Goal: Find contact information: Find contact information

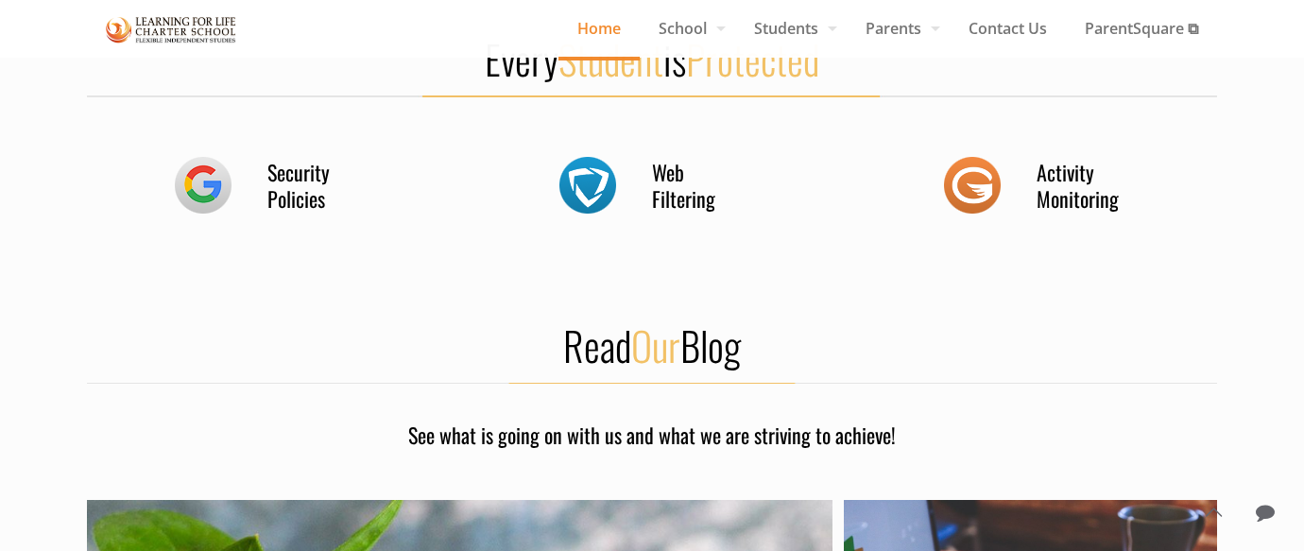
scroll to position [327, 0]
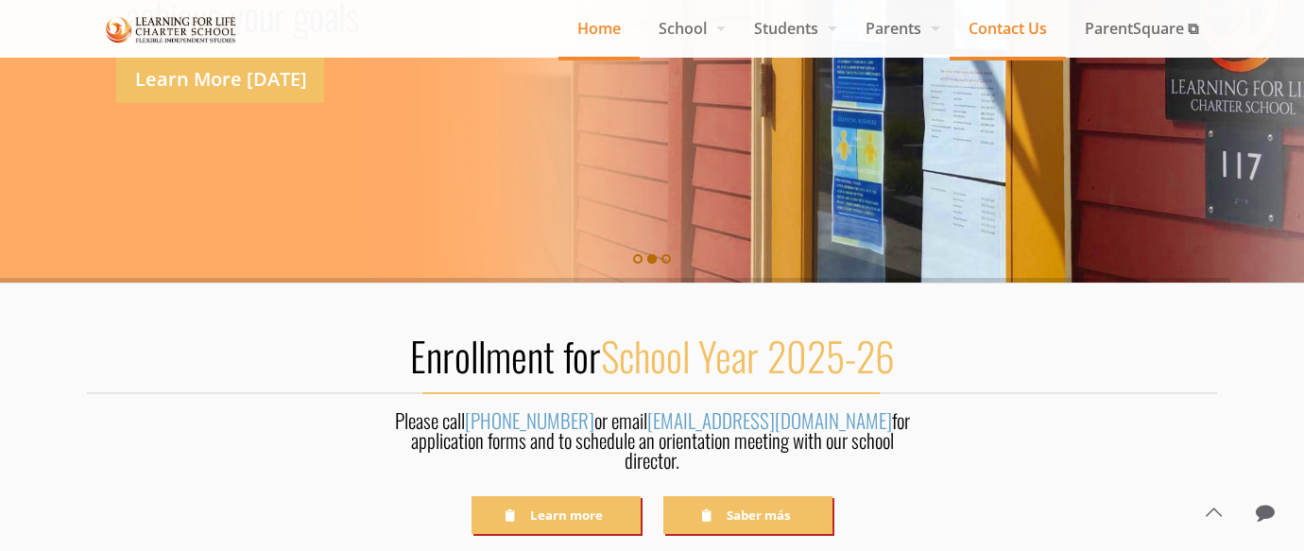
click at [995, 27] on span "Contact Us" at bounding box center [1007, 28] width 116 height 28
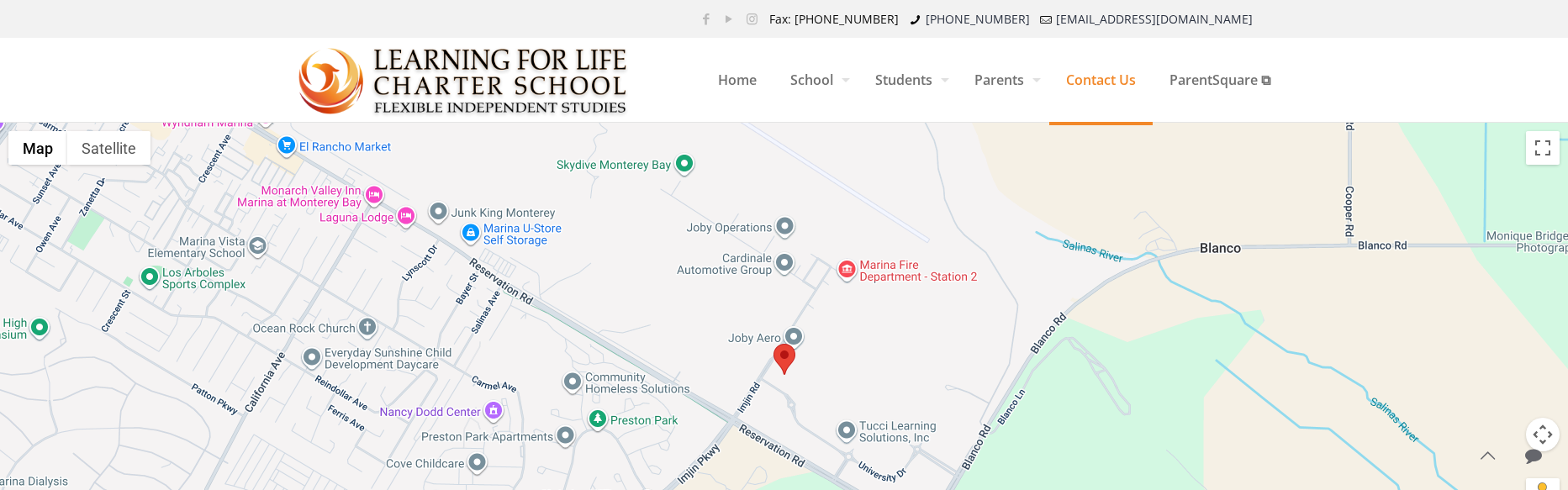
click at [1111, 84] on span "Contact Us" at bounding box center [1101, 79] width 103 height 51
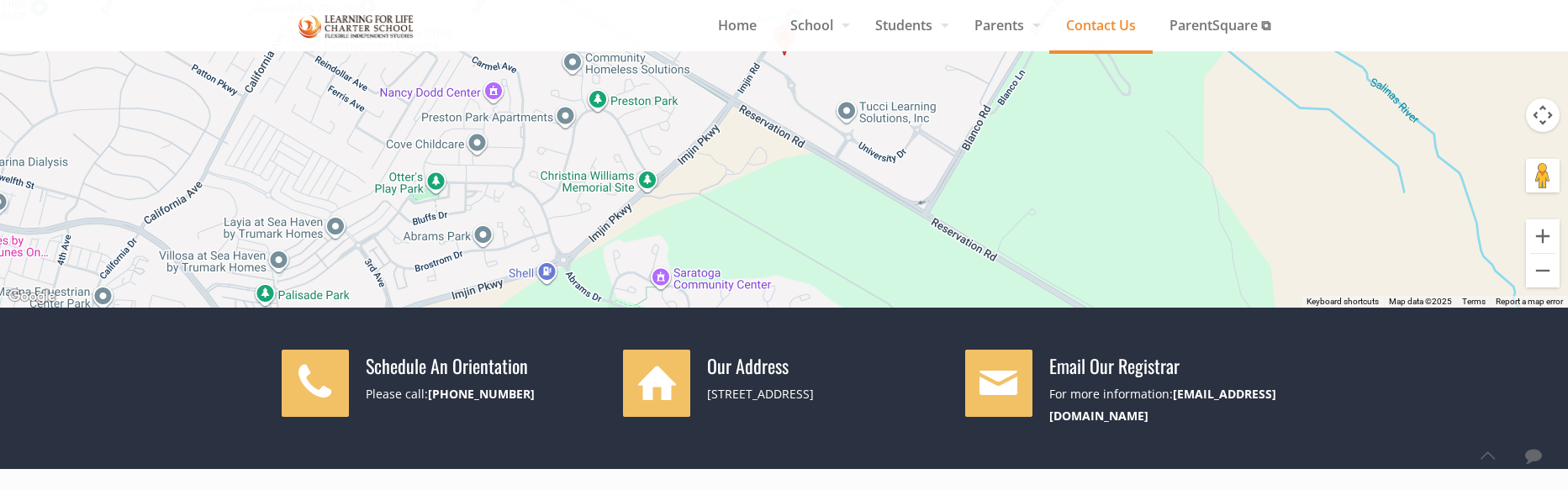
scroll to position [319, 0]
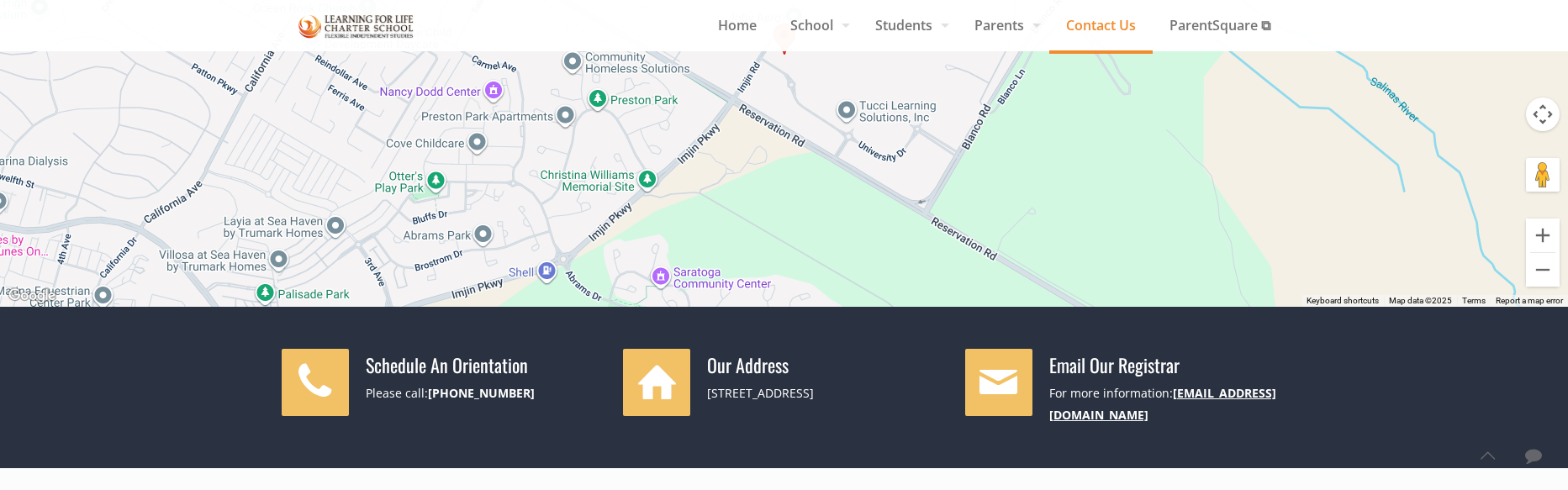
click at [1191, 396] on link "[EMAIL_ADDRESS][DOMAIN_NAME]" at bounding box center [1162, 404] width 227 height 38
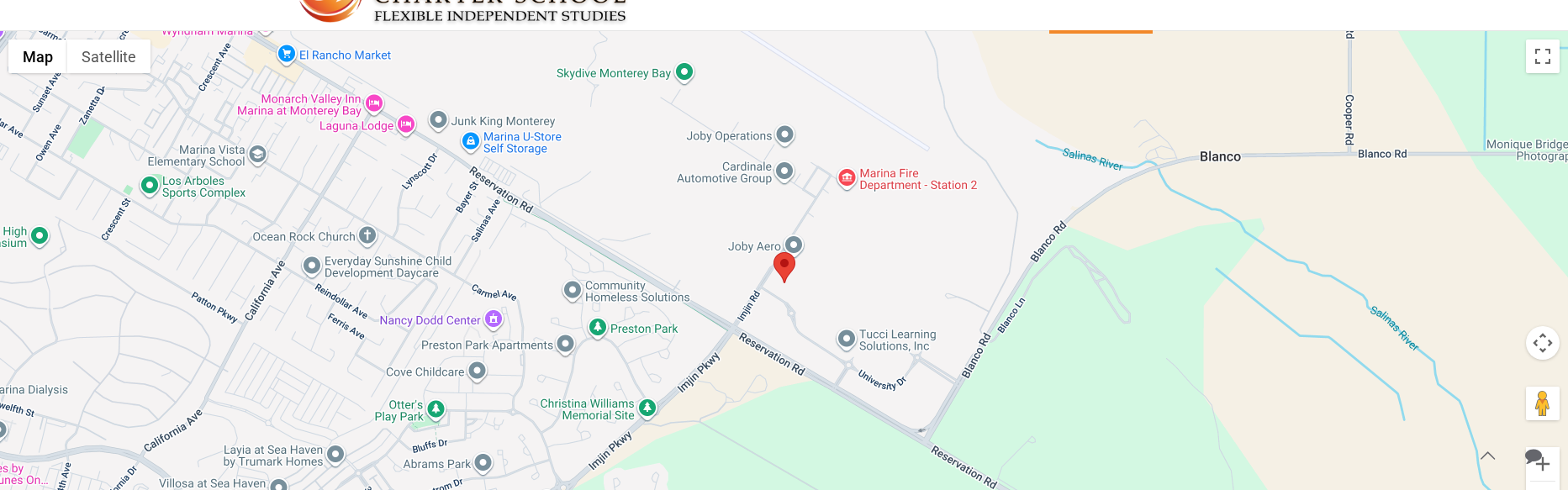
scroll to position [0, 0]
